Goal: Download file/media

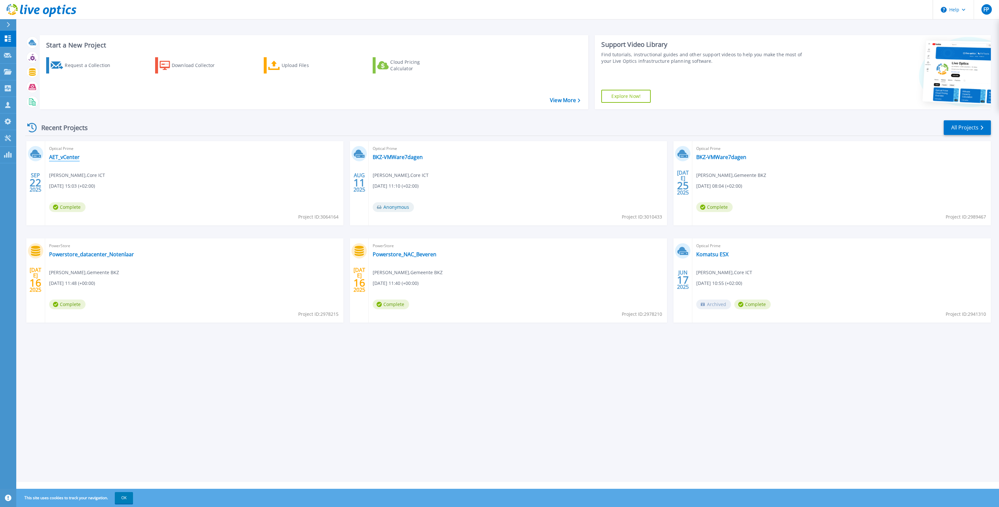
click at [65, 158] on link "AET_vCenter" at bounding box center [64, 157] width 31 height 7
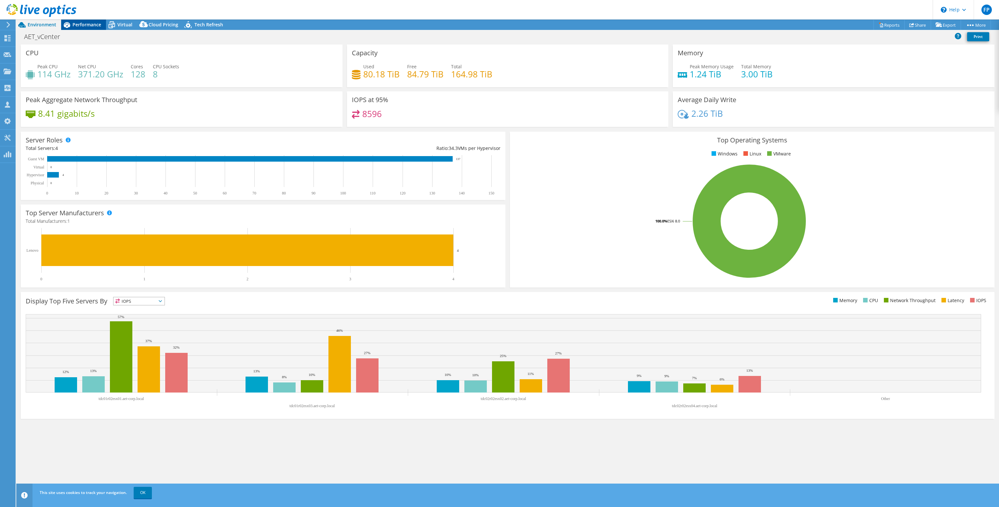
click at [88, 25] on span "Performance" at bounding box center [86, 24] width 29 height 6
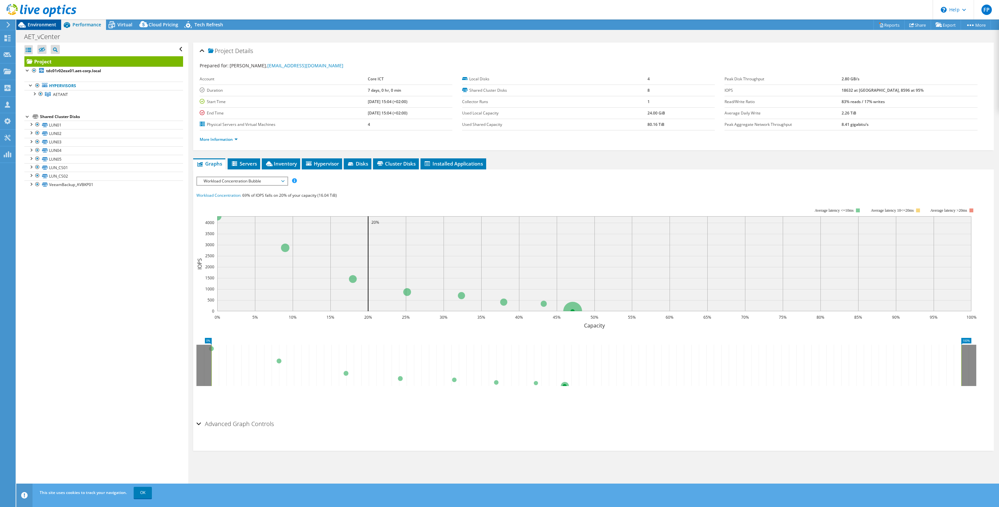
click at [47, 23] on span "Environment" at bounding box center [42, 24] width 29 height 6
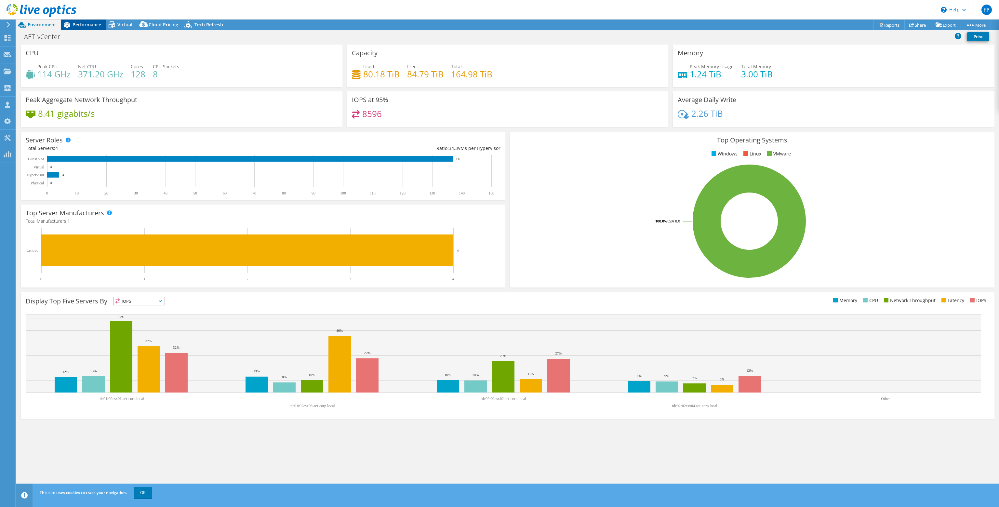
click at [89, 26] on span "Performance" at bounding box center [86, 24] width 29 height 6
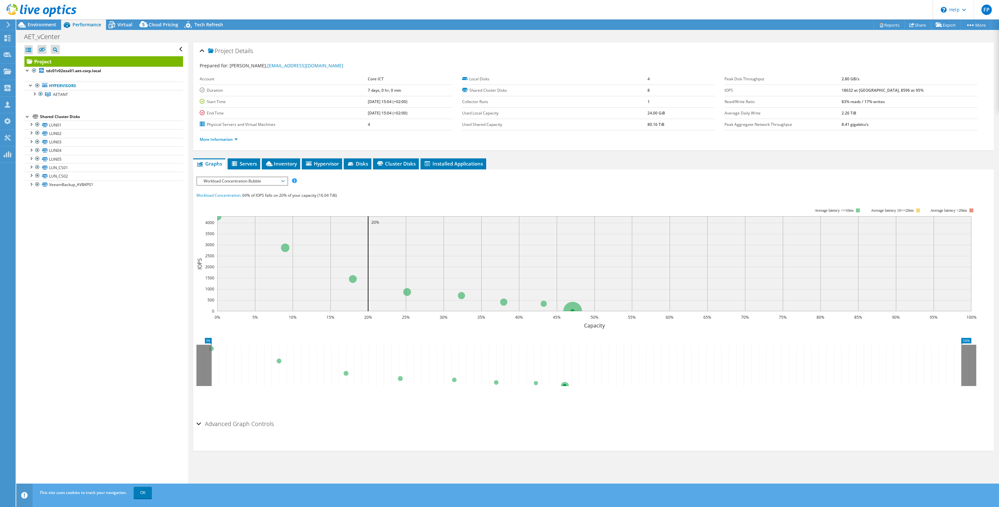
click at [230, 180] on span "Workload Concentration Bubble" at bounding box center [242, 181] width 84 height 8
click at [228, 188] on li "IOPS" at bounding box center [242, 189] width 90 height 8
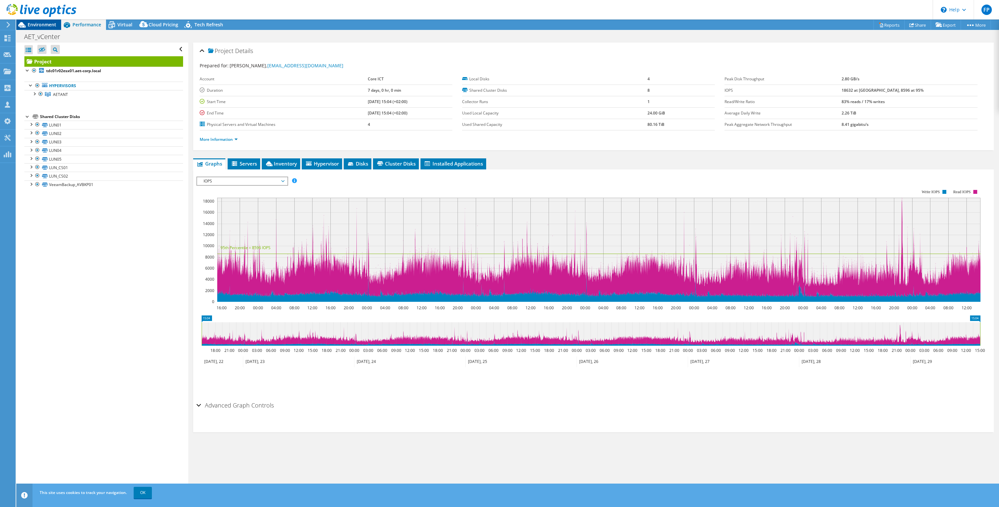
click at [33, 22] on span "Environment" at bounding box center [42, 24] width 29 height 6
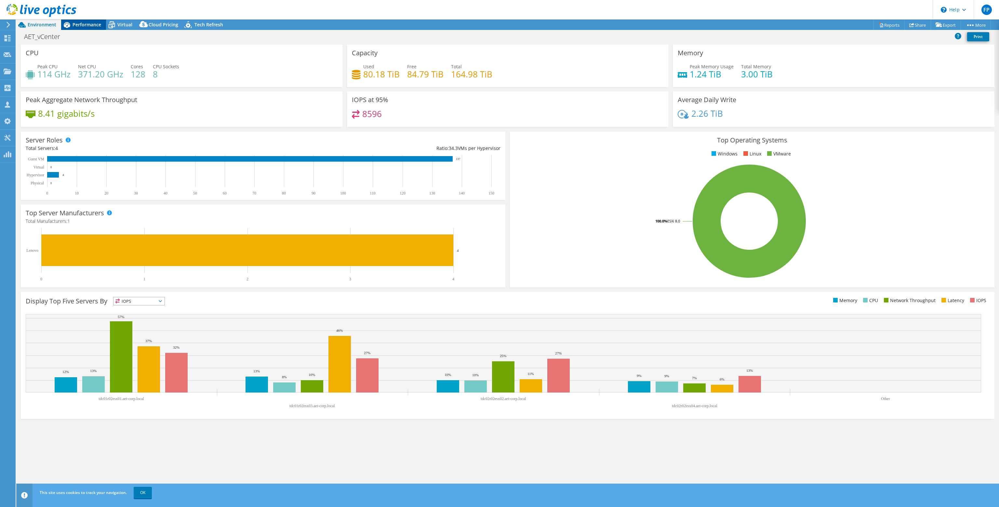
click at [91, 24] on span "Performance" at bounding box center [86, 24] width 29 height 6
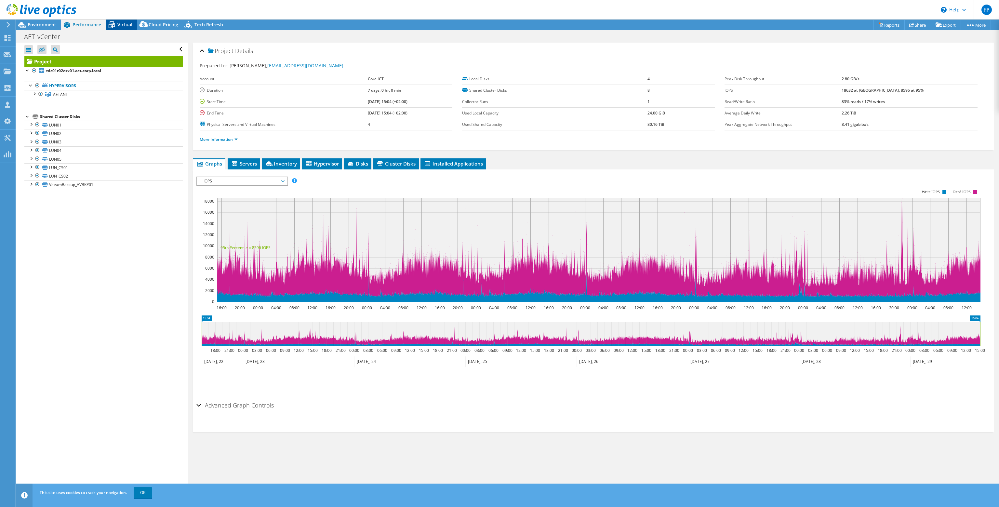
click at [124, 24] on span "Virtual" at bounding box center [124, 24] width 15 height 6
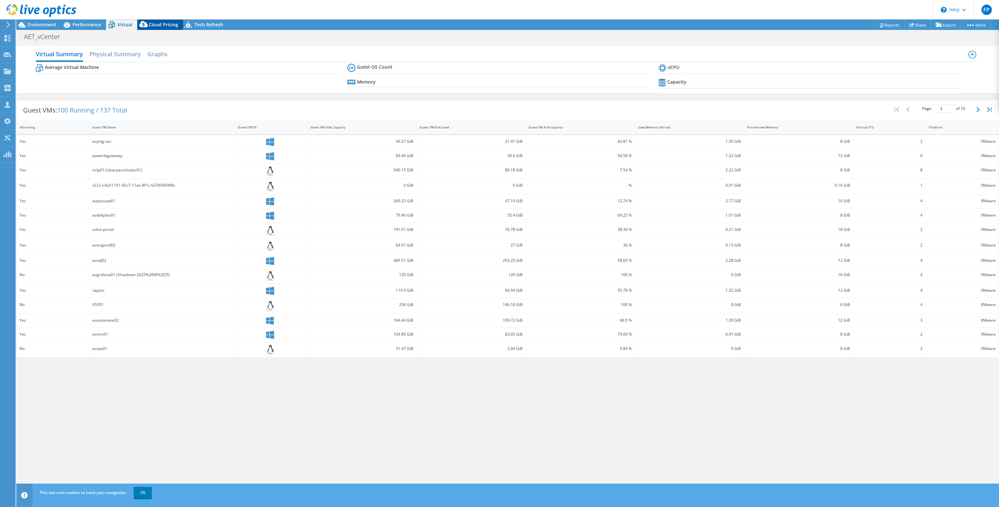
click at [164, 25] on span "Cloud Pricing" at bounding box center [164, 24] width 30 height 6
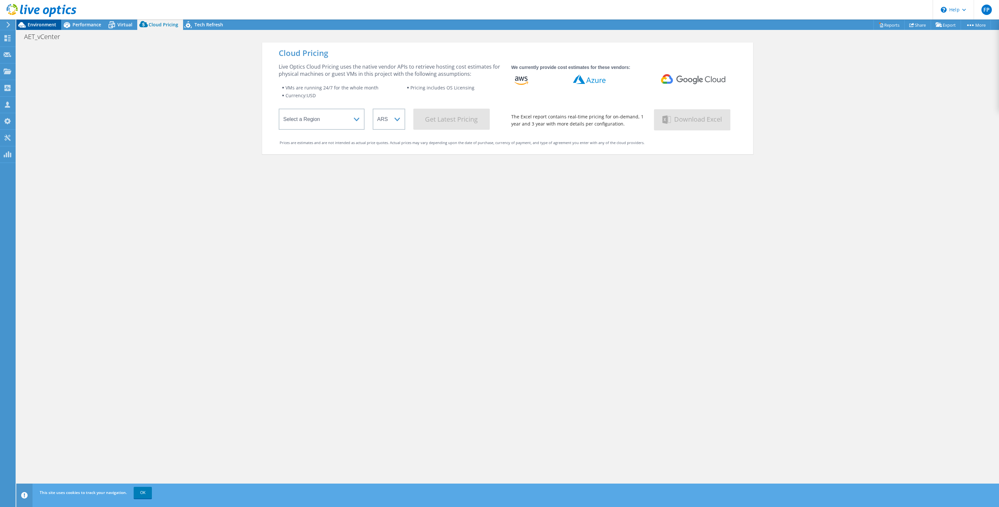
click at [46, 24] on span "Environment" at bounding box center [42, 24] width 29 height 6
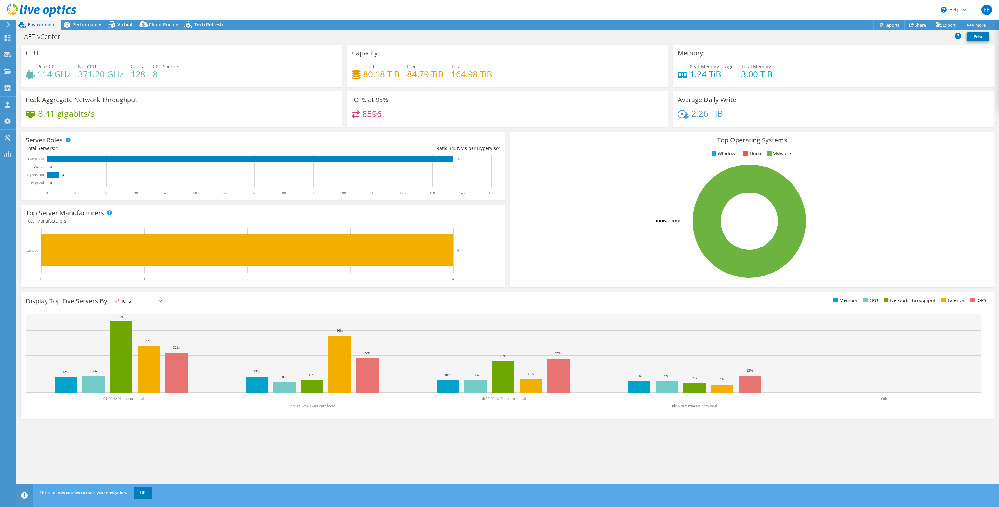
click at [159, 131] on div "Server Roles Physical Servers represent bare metal servers that were targets of…" at bounding box center [263, 165] width 489 height 73
click at [913, 27] on link "Share" at bounding box center [917, 25] width 27 height 10
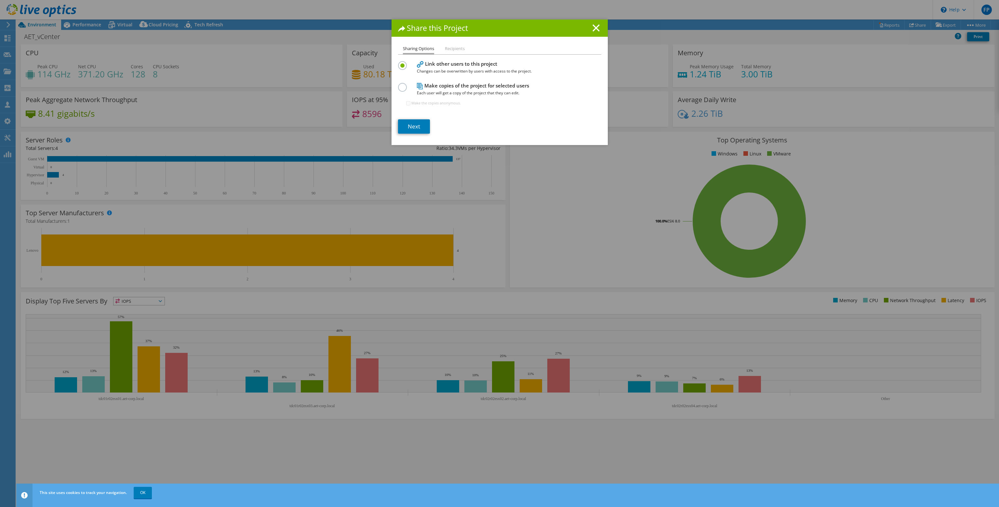
click at [398, 85] on label at bounding box center [403, 84] width 11 height 2
click at [0, 0] on input "radio" at bounding box center [0, 0] width 0 height 0
click at [458, 49] on li "Recipients" at bounding box center [455, 49] width 20 height 8
click at [595, 28] on icon at bounding box center [595, 27] width 7 height 7
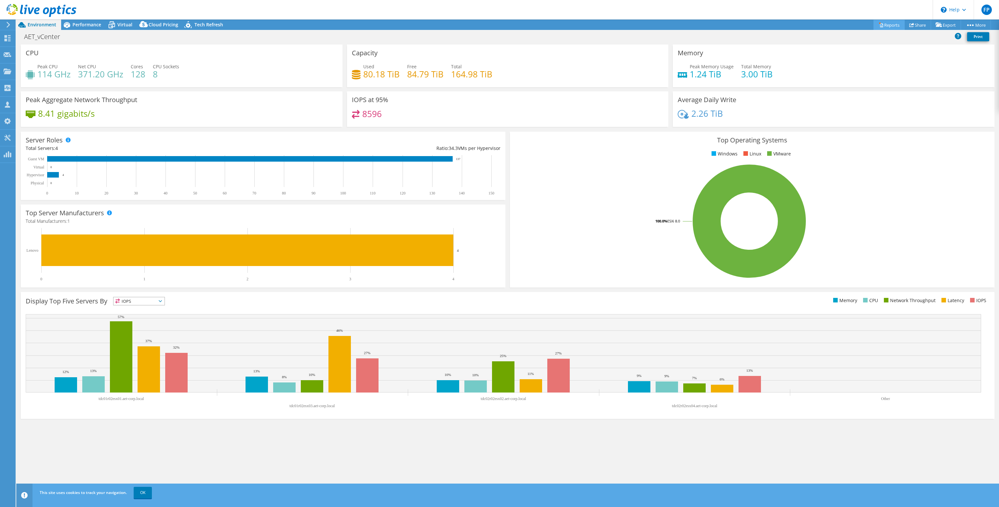
click at [878, 25] on icon at bounding box center [880, 24] width 5 height 5
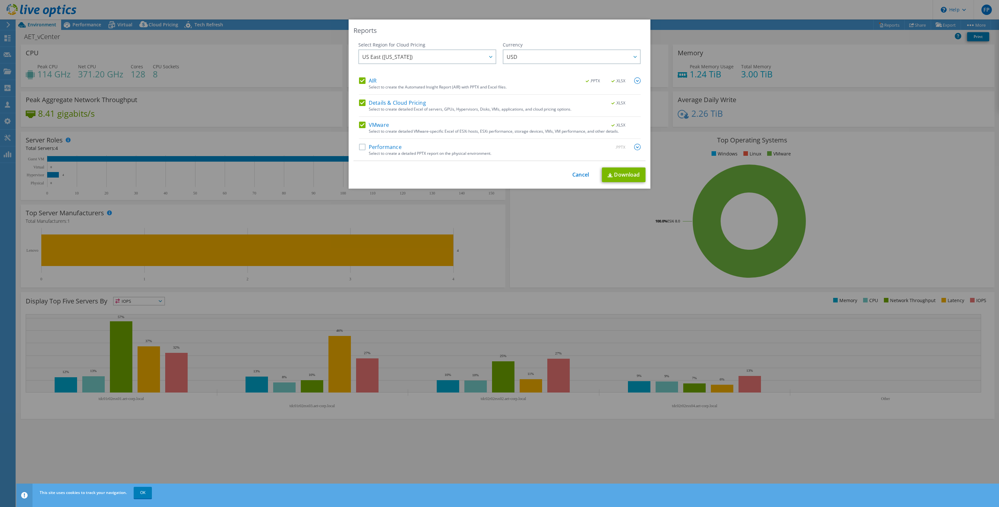
click at [359, 105] on label "Details & Cloud Pricing" at bounding box center [392, 102] width 67 height 7
click at [0, 0] on input "Details & Cloud Pricing" at bounding box center [0, 0] width 0 height 0
click at [359, 148] on label "Performance" at bounding box center [380, 147] width 43 height 7
click at [0, 0] on input "Performance" at bounding box center [0, 0] width 0 height 0
click at [623, 170] on link "Download" at bounding box center [624, 174] width 44 height 15
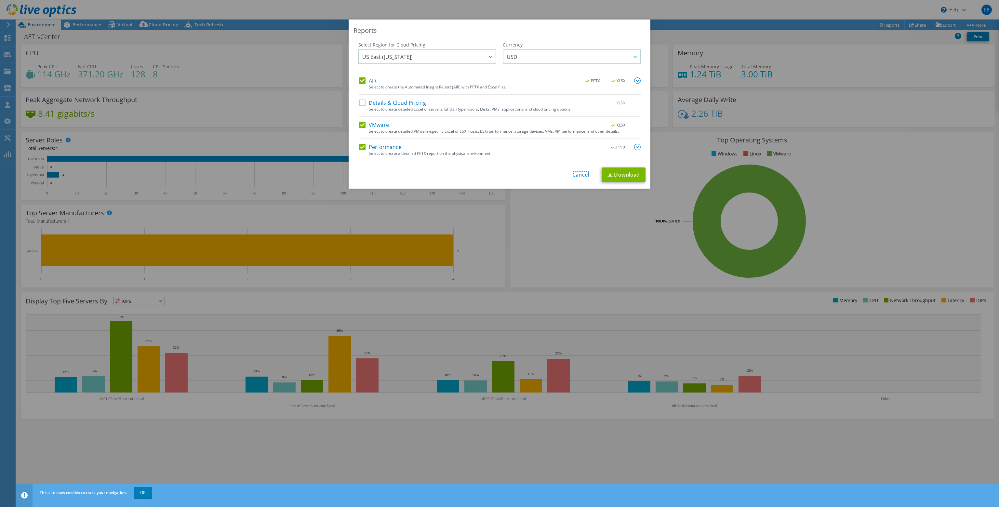
drag, startPoint x: 583, startPoint y: 176, endPoint x: 528, endPoint y: 204, distance: 61.5
click at [583, 176] on link "Cancel" at bounding box center [580, 175] width 17 height 6
